Goal: Task Accomplishment & Management: Manage account settings

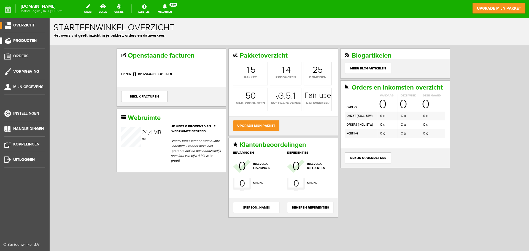
click at [35, 39] on span "Producten" at bounding box center [24, 40] width 23 height 5
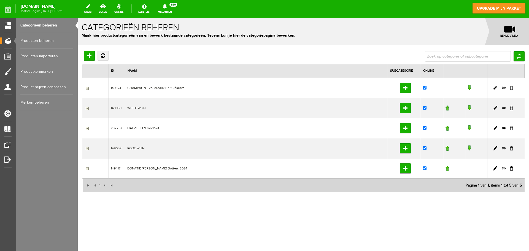
click at [35, 39] on link "Producten beheren" at bounding box center [46, 40] width 53 height 15
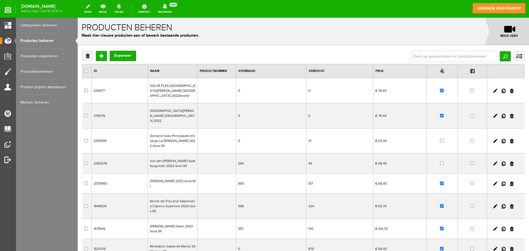
click at [189, 95] on td "HALVE FLES [GEOGRAPHIC_DATA][PERSON_NAME] [GEOGRAPHIC_DATA] 2022(kopie)" at bounding box center [173, 90] width 50 height 25
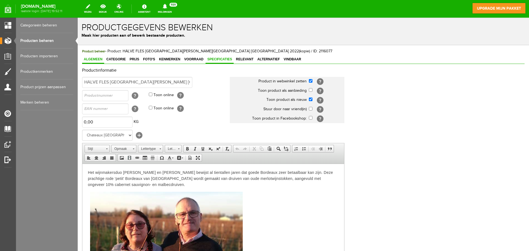
click at [219, 59] on span "Specificaties" at bounding box center [220, 59] width 28 height 4
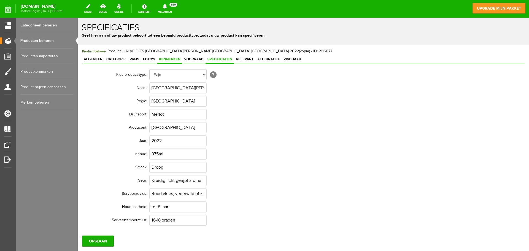
click at [169, 58] on span "Kenmerken" at bounding box center [169, 59] width 25 height 4
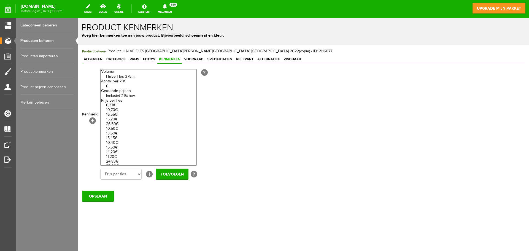
select select "85550|337936"
click at [127, 75] on option "Halve Fles 375ml" at bounding box center [149, 76] width 96 height 5
click at [175, 175] on input "Toevoegen" at bounding box center [172, 174] width 33 height 11
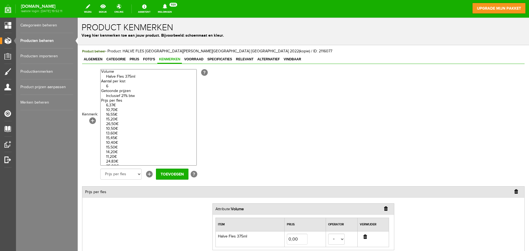
select select "85273|335723"
click at [119, 96] on option "Inclusief 21% btw" at bounding box center [149, 96] width 96 height 5
click at [165, 176] on input "Toevoegen" at bounding box center [172, 174] width 33 height 11
select select "27744|337935"
click at [118, 105] on option "6,37€" at bounding box center [149, 105] width 96 height 5
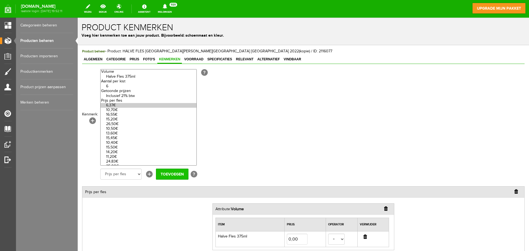
click at [173, 176] on input "Toevoegen" at bounding box center [172, 174] width 33 height 11
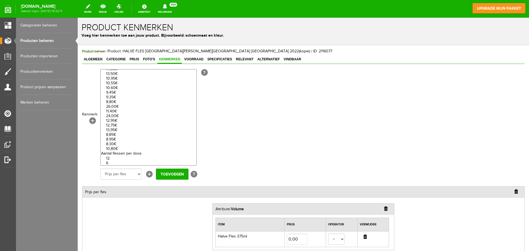
scroll to position [111, 0]
select select "27743|120724"
click at [117, 158] on option "12" at bounding box center [149, 158] width 96 height 5
click at [169, 175] on input "Toevoegen" at bounding box center [172, 174] width 33 height 11
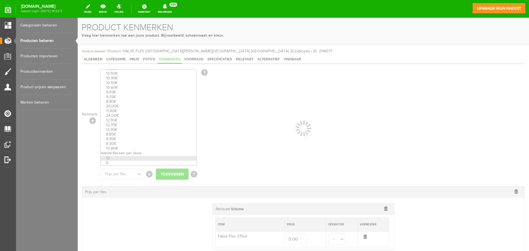
select select
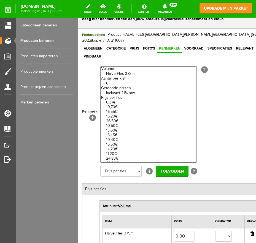
scroll to position [0, 0]
